Goal: Transaction & Acquisition: Purchase product/service

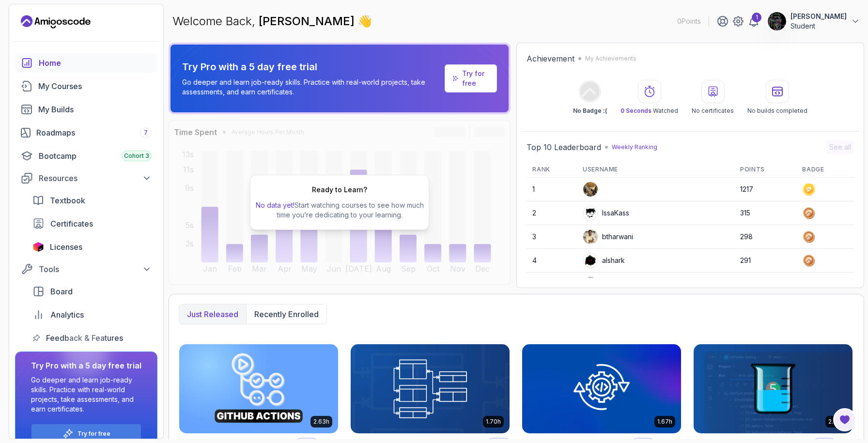
click at [501, 26] on div "Welcome Back, [PERSON_NAME] 👋 0 Points 1 [PERSON_NAME] Student" at bounding box center [517, 21] width 696 height 35
click at [762, 20] on div "1" at bounding box center [757, 18] width 10 height 10
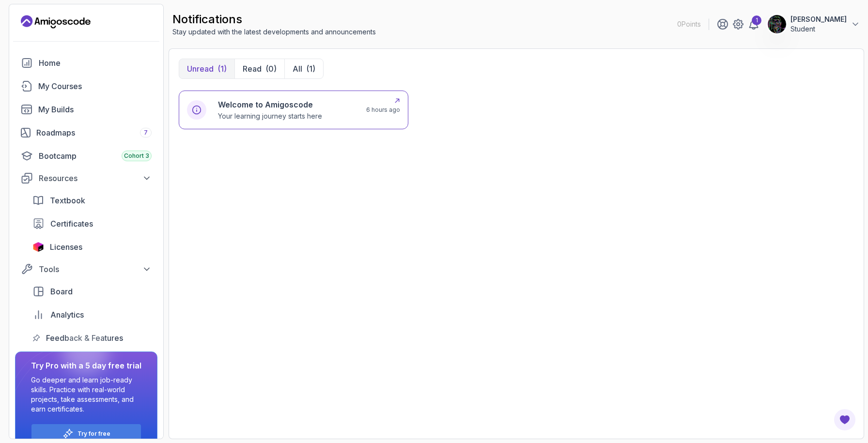
click at [308, 105] on h6 "Welcome to Amigoscode" at bounding box center [270, 105] width 104 height 12
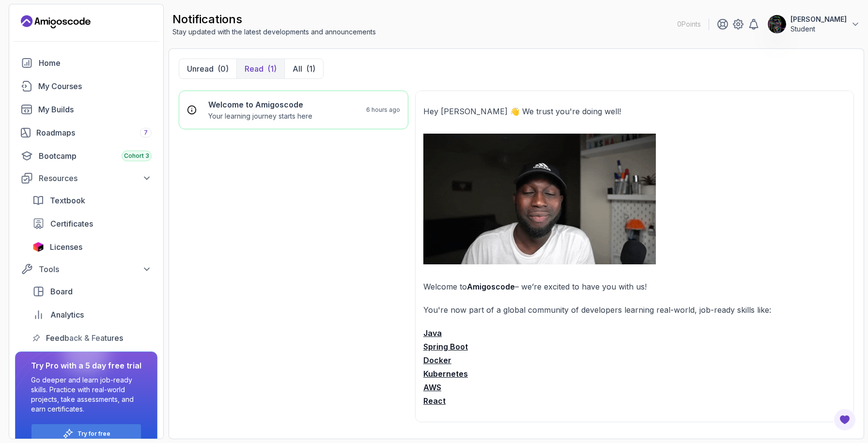
click at [443, 346] on strong "Spring Boot" at bounding box center [446, 347] width 45 height 10
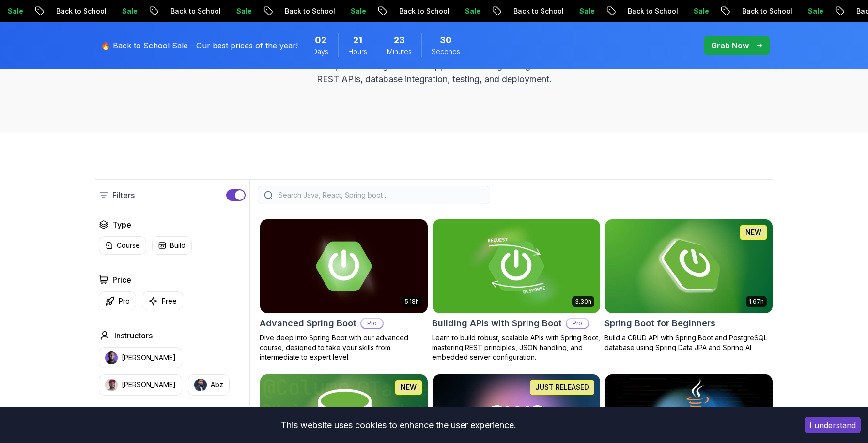
scroll to position [195, 0]
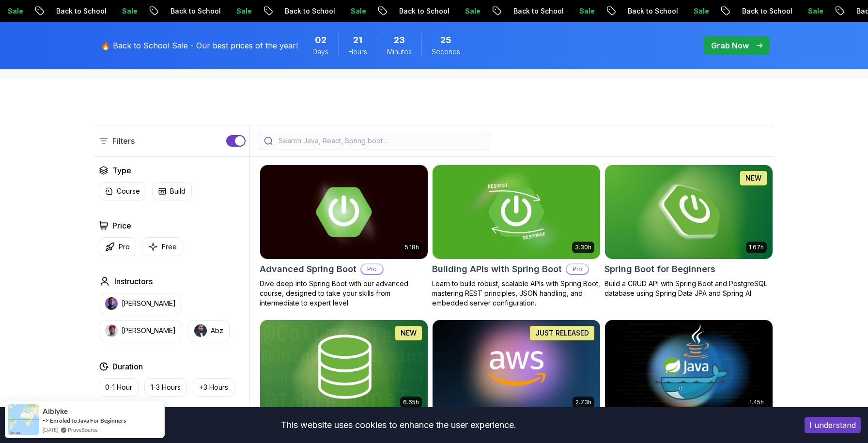
click at [571, 12] on p "Sale" at bounding box center [586, 11] width 31 height 10
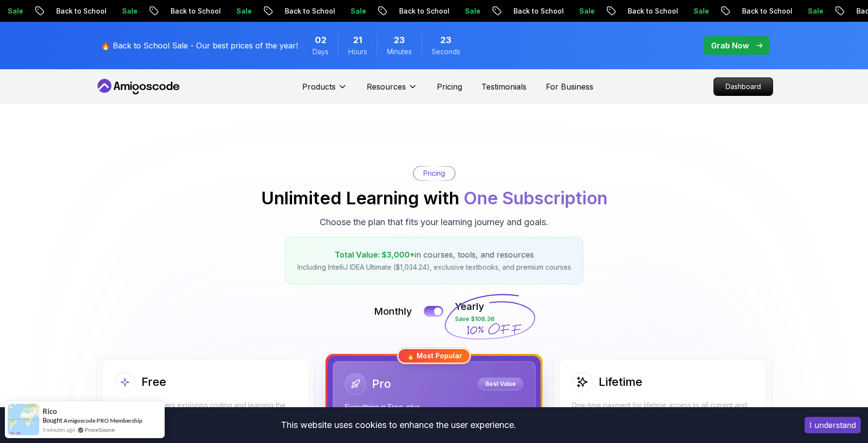
scroll to position [216, 0]
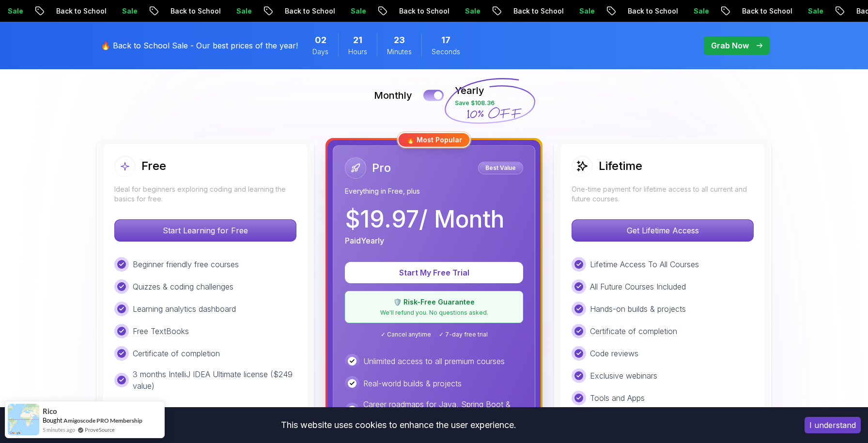
click at [432, 98] on button at bounding box center [434, 95] width 20 height 11
